Goal: Information Seeking & Learning: Learn about a topic

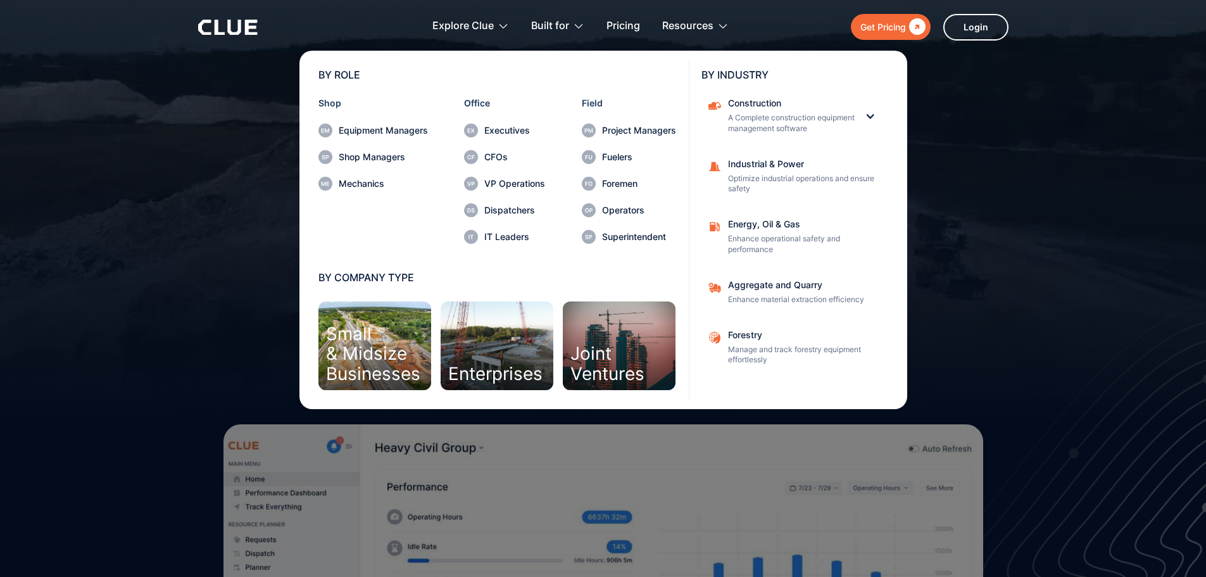
click at [811, 111] on div "Construction A Complete construction equipment management software" at bounding box center [791, 116] width 127 height 35
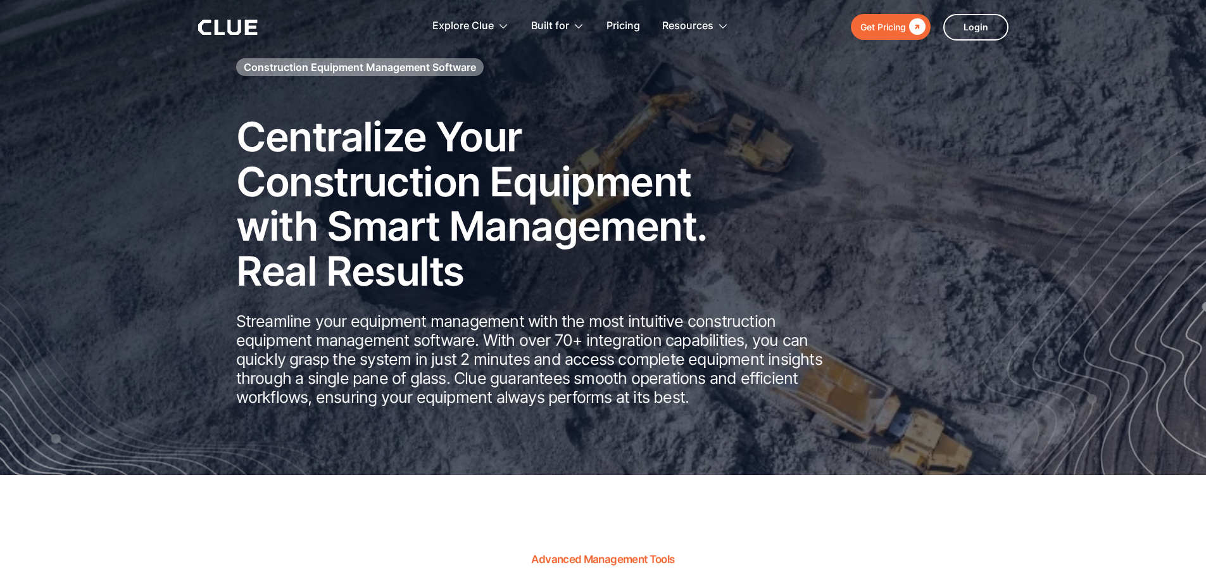
click at [203, 25] on icon at bounding box center [227, 27] width 59 height 15
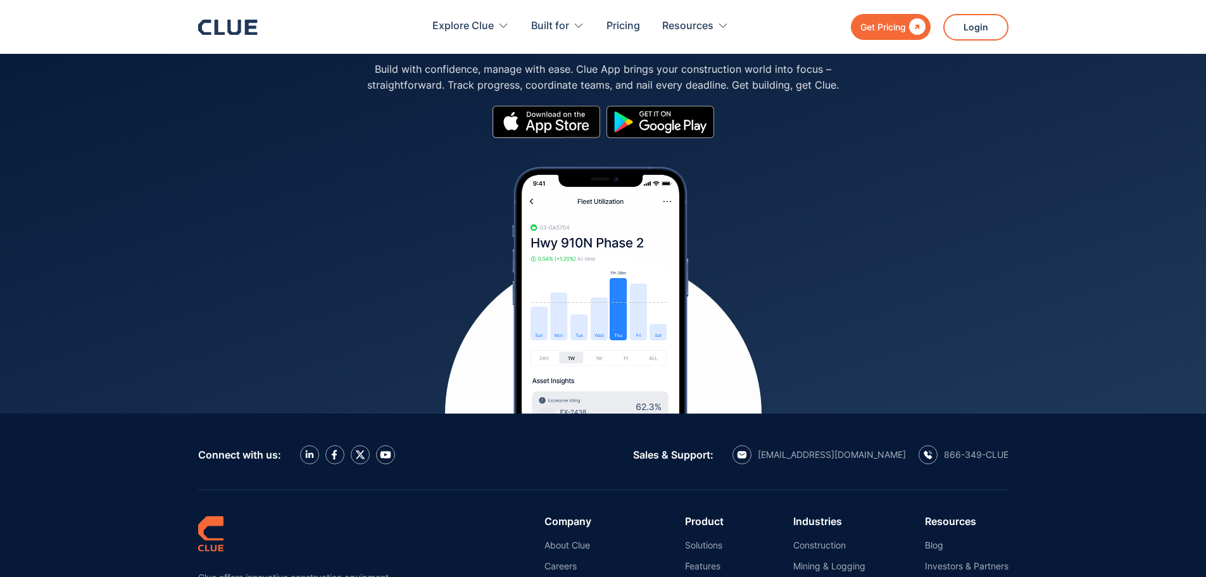
scroll to position [5633, 0]
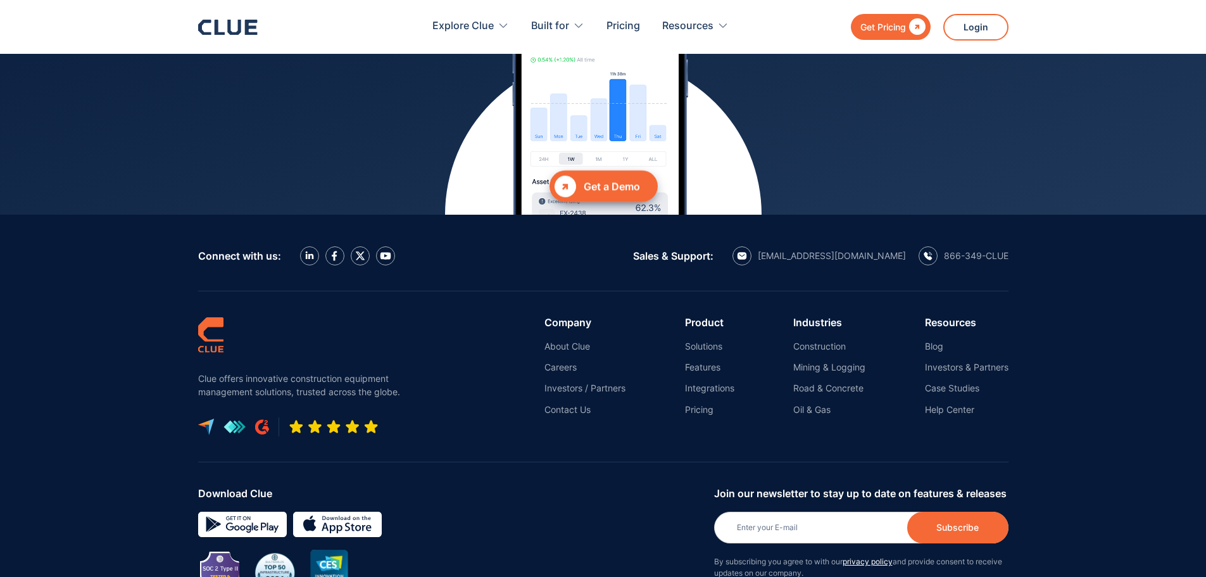
click at [559, 340] on ul "About Clue Careers Investors / Partners Contact Us" at bounding box center [584, 377] width 81 height 75
click at [558, 340] on link "About Clue" at bounding box center [584, 345] width 81 height 11
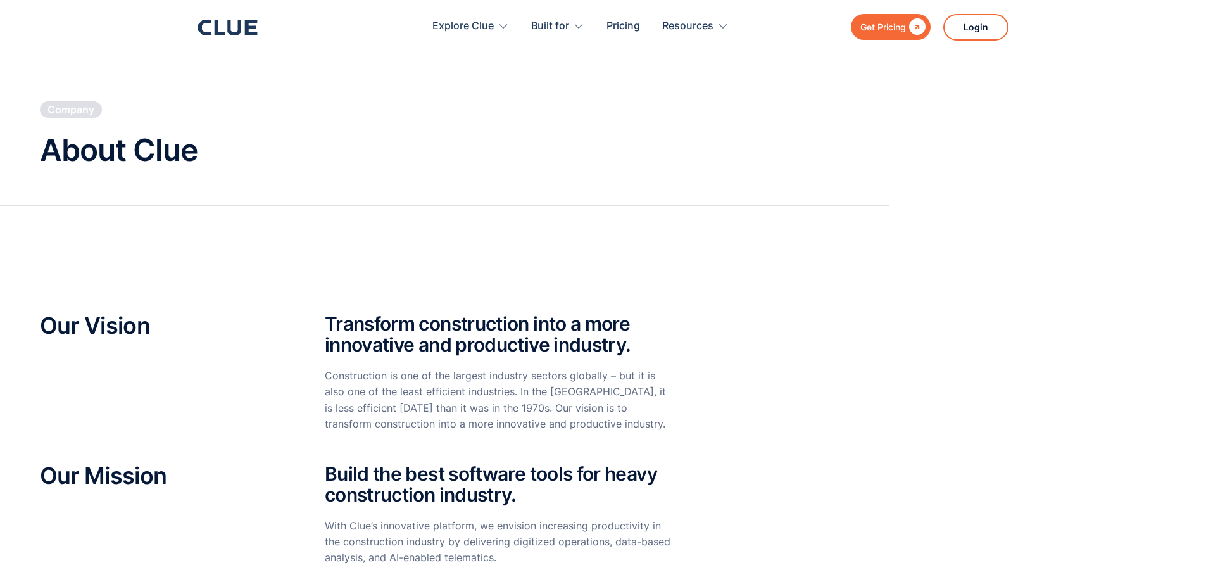
click at [216, 28] on icon at bounding box center [219, 27] width 10 height 15
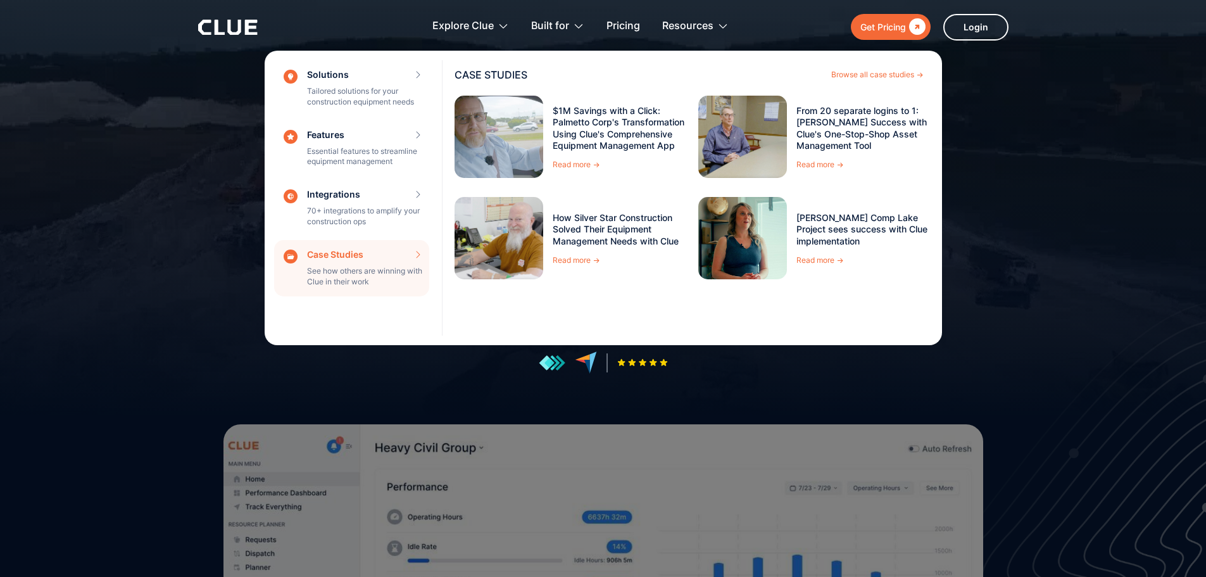
click at [862, 216] on link "[PERSON_NAME] Comp Lake Project sees success with Clue implementation" at bounding box center [864, 229] width 136 height 35
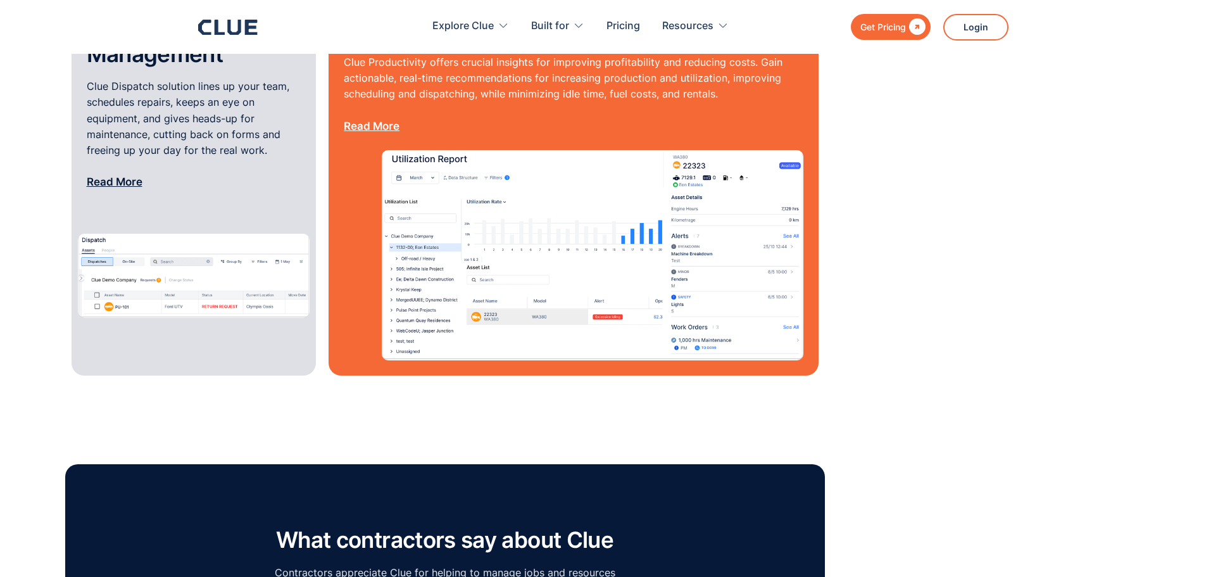
scroll to position [1835, 0]
